Goal: Task Accomplishment & Management: Use online tool/utility

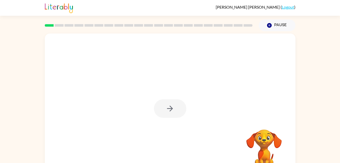
click at [172, 103] on div at bounding box center [170, 108] width 32 height 18
click at [159, 107] on button "button" at bounding box center [170, 108] width 32 height 18
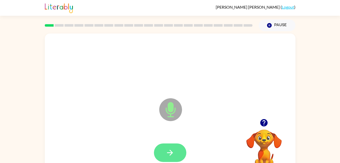
click at [168, 146] on button "button" at bounding box center [170, 152] width 32 height 18
click at [162, 147] on button "button" at bounding box center [170, 152] width 32 height 18
click at [173, 149] on icon "button" at bounding box center [170, 152] width 9 height 9
click at [173, 151] on icon "button" at bounding box center [170, 152] width 9 height 9
click at [176, 160] on button "button" at bounding box center [170, 152] width 32 height 18
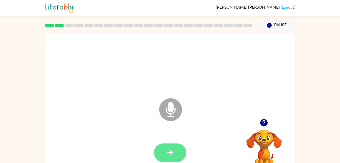
click at [177, 156] on button "button" at bounding box center [170, 152] width 32 height 18
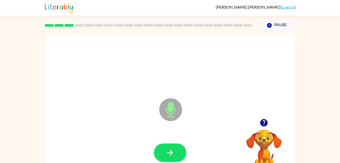
click at [334, 48] on div "Microphone The Microphone is here when it is your turn to talk Your browser mus…" at bounding box center [170, 104] width 340 height 147
click at [177, 147] on button "button" at bounding box center [170, 152] width 32 height 18
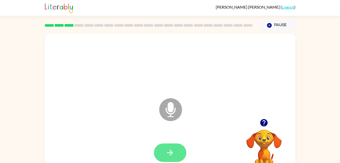
click at [166, 149] on icon "button" at bounding box center [170, 152] width 9 height 9
click at [165, 148] on button "button" at bounding box center [170, 152] width 32 height 18
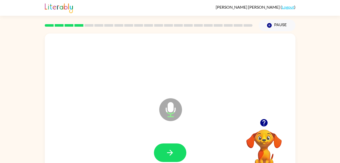
click at [170, 138] on div at bounding box center [170, 153] width 241 height 42
click at [164, 153] on button "button" at bounding box center [170, 152] width 32 height 18
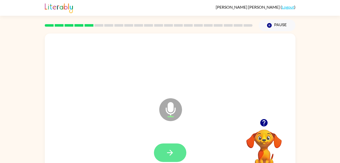
click at [162, 154] on button "button" at bounding box center [170, 152] width 32 height 18
click at [162, 151] on button "button" at bounding box center [170, 152] width 32 height 18
click at [169, 157] on button "button" at bounding box center [170, 152] width 32 height 18
click at [167, 147] on button "button" at bounding box center [170, 152] width 32 height 18
click at [167, 143] on button "button" at bounding box center [170, 152] width 32 height 18
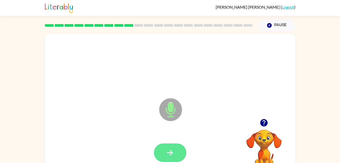
click at [174, 160] on button "button" at bounding box center [170, 152] width 32 height 18
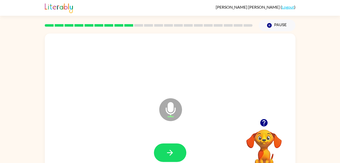
click at [181, 141] on div at bounding box center [170, 153] width 241 height 42
click at [171, 149] on icon "button" at bounding box center [170, 152] width 9 height 9
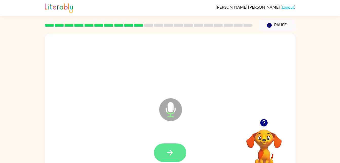
click at [177, 151] on button "button" at bounding box center [170, 152] width 32 height 18
click at [167, 148] on icon "button" at bounding box center [170, 152] width 9 height 9
click at [172, 156] on icon "button" at bounding box center [170, 152] width 9 height 9
click at [173, 155] on icon "button" at bounding box center [170, 152] width 9 height 9
click at [173, 151] on icon "button" at bounding box center [170, 152] width 9 height 9
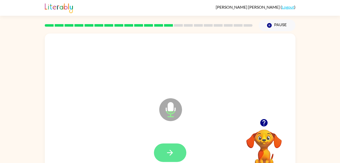
click at [161, 148] on button "button" at bounding box center [170, 152] width 32 height 18
click at [173, 154] on icon "button" at bounding box center [170, 152] width 9 height 9
click at [173, 158] on button "button" at bounding box center [170, 152] width 32 height 18
click at [180, 146] on button "button" at bounding box center [170, 152] width 32 height 18
click at [163, 146] on button "button" at bounding box center [170, 152] width 32 height 18
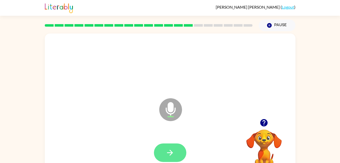
click at [169, 154] on icon "button" at bounding box center [170, 152] width 9 height 9
click at [163, 148] on button "button" at bounding box center [170, 152] width 32 height 18
click at [165, 147] on button "button" at bounding box center [170, 152] width 32 height 18
click at [170, 154] on icon "button" at bounding box center [170, 152] width 6 height 6
click at [172, 148] on icon "button" at bounding box center [170, 152] width 9 height 9
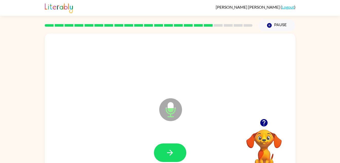
click at [177, 140] on div at bounding box center [170, 153] width 241 height 42
click at [159, 150] on button "button" at bounding box center [170, 152] width 32 height 18
click at [171, 151] on icon "button" at bounding box center [170, 152] width 9 height 9
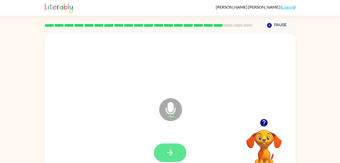
click at [178, 154] on button "button" at bounding box center [170, 152] width 32 height 18
click at [169, 153] on icon "button" at bounding box center [170, 152] width 9 height 9
click at [166, 157] on button "button" at bounding box center [170, 152] width 32 height 18
click at [176, 149] on button "button" at bounding box center [170, 152] width 32 height 18
click at [177, 155] on button "button" at bounding box center [170, 152] width 32 height 18
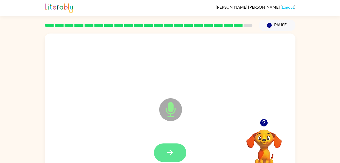
click at [164, 153] on button "button" at bounding box center [170, 152] width 32 height 18
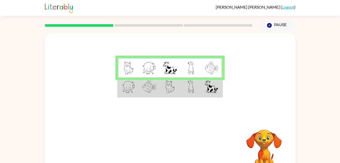
click at [190, 96] on td at bounding box center [191, 86] width 21 height 19
click at [197, 86] on td at bounding box center [191, 86] width 21 height 19
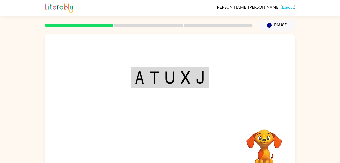
click at [166, 154] on div "Your browser must support playing .mp4 files to use Literably. Please try using…" at bounding box center [170, 105] width 251 height 145
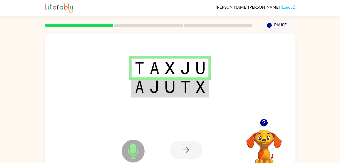
click at [137, 153] on icon "Microphone The Microphone is here when it is your turn to talk" at bounding box center [159, 157] width 76 height 38
click at [190, 152] on div at bounding box center [186, 149] width 32 height 18
click at [181, 156] on div at bounding box center [186, 149] width 32 height 18
click at [177, 148] on div at bounding box center [186, 149] width 32 height 18
click at [197, 145] on div at bounding box center [186, 149] width 32 height 18
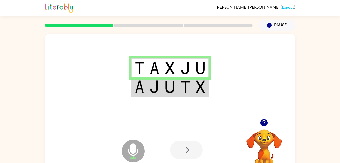
click at [198, 156] on div at bounding box center [186, 149] width 32 height 18
click at [192, 159] on div at bounding box center [186, 149] width 32 height 18
click at [264, 123] on icon "button" at bounding box center [264, 122] width 9 height 9
click at [150, 91] on img at bounding box center [155, 86] width 10 height 13
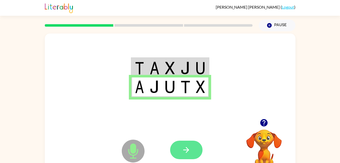
click at [192, 149] on button "button" at bounding box center [186, 149] width 32 height 18
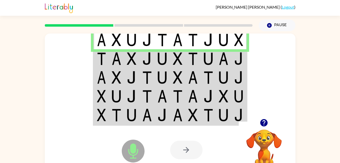
click at [109, 60] on td at bounding box center [116, 58] width 15 height 19
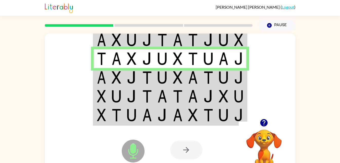
click at [100, 79] on img at bounding box center [101, 77] width 9 height 13
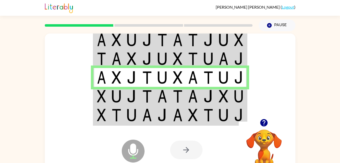
click at [117, 93] on img at bounding box center [117, 96] width 10 height 13
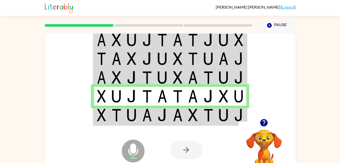
click at [115, 111] on img at bounding box center [117, 114] width 10 height 13
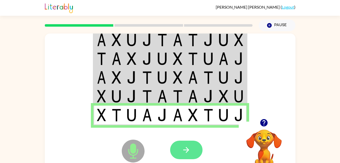
click at [184, 147] on icon "button" at bounding box center [186, 149] width 9 height 9
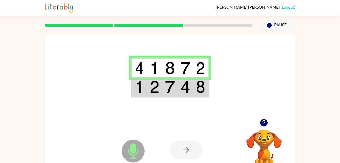
click at [142, 96] on td at bounding box center [138, 86] width 15 height 19
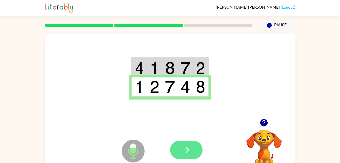
click at [178, 149] on button "button" at bounding box center [186, 149] width 32 height 18
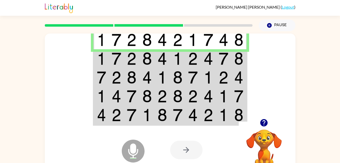
click at [113, 68] on td at bounding box center [116, 58] width 15 height 19
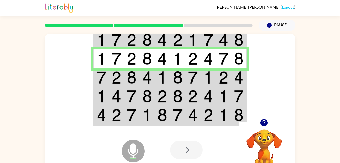
click at [105, 82] on img at bounding box center [101, 77] width 9 height 13
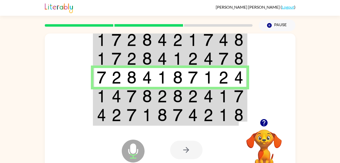
click at [104, 99] on img at bounding box center [101, 96] width 9 height 13
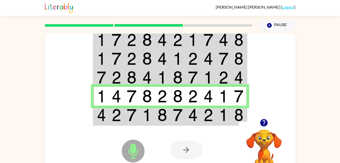
click at [95, 121] on div "Microphone The Microphone is here when it is your turn to talk" at bounding box center [120, 138] width 50 height 34
click at [104, 110] on img at bounding box center [101, 114] width 9 height 13
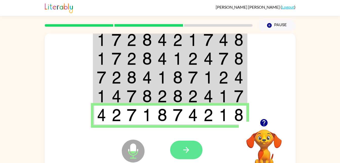
click at [177, 146] on button "button" at bounding box center [186, 149] width 32 height 18
